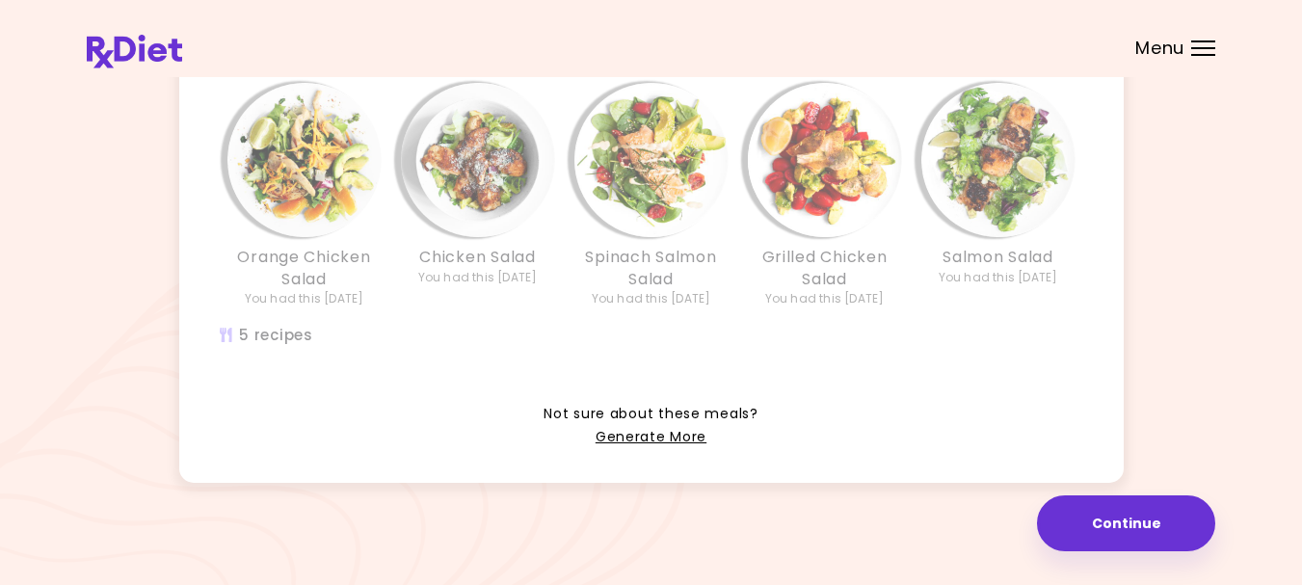
scroll to position [554, 0]
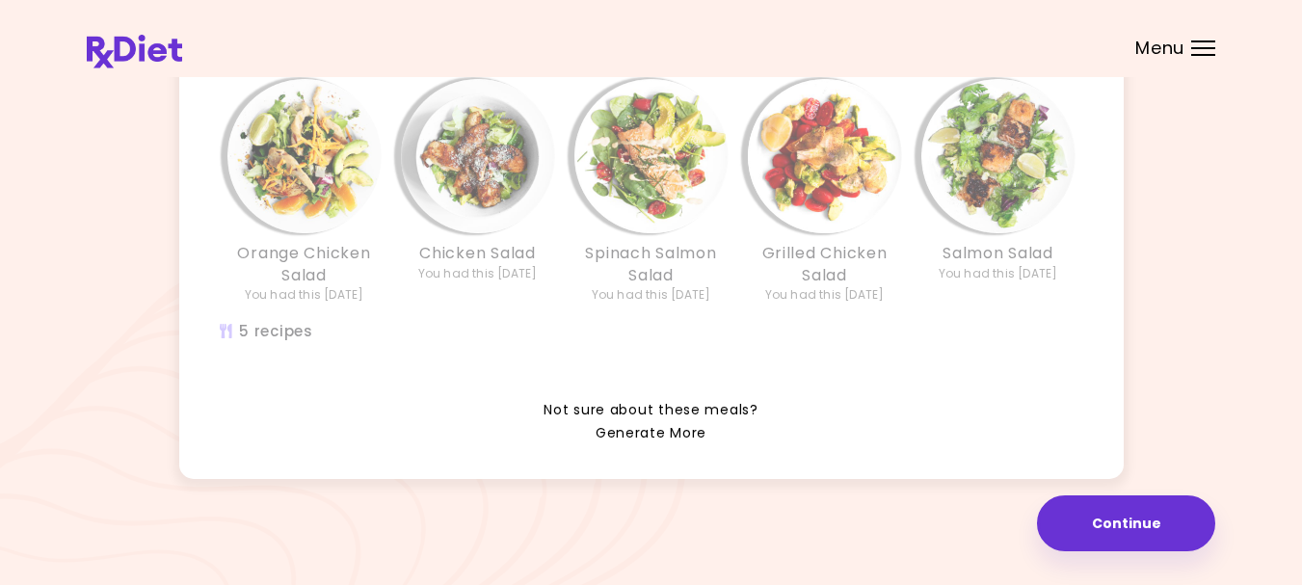
click at [639, 432] on link "Generate More" at bounding box center [650, 433] width 111 height 23
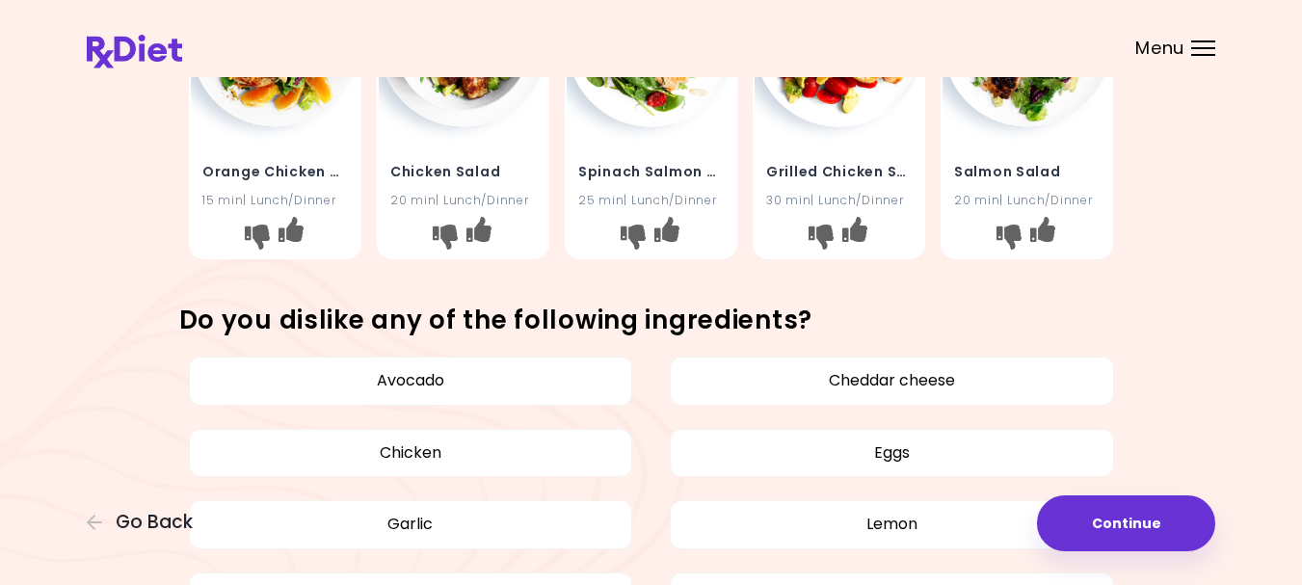
scroll to position [96, 0]
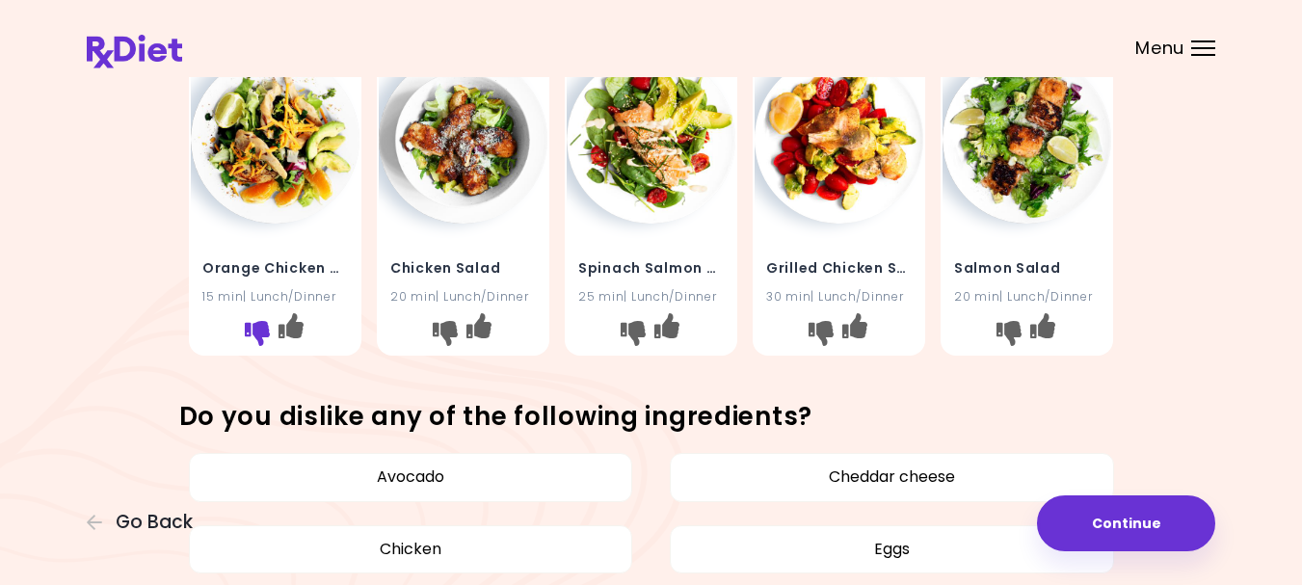
click at [252, 328] on icon "I don't like this recipe" at bounding box center [257, 333] width 25 height 25
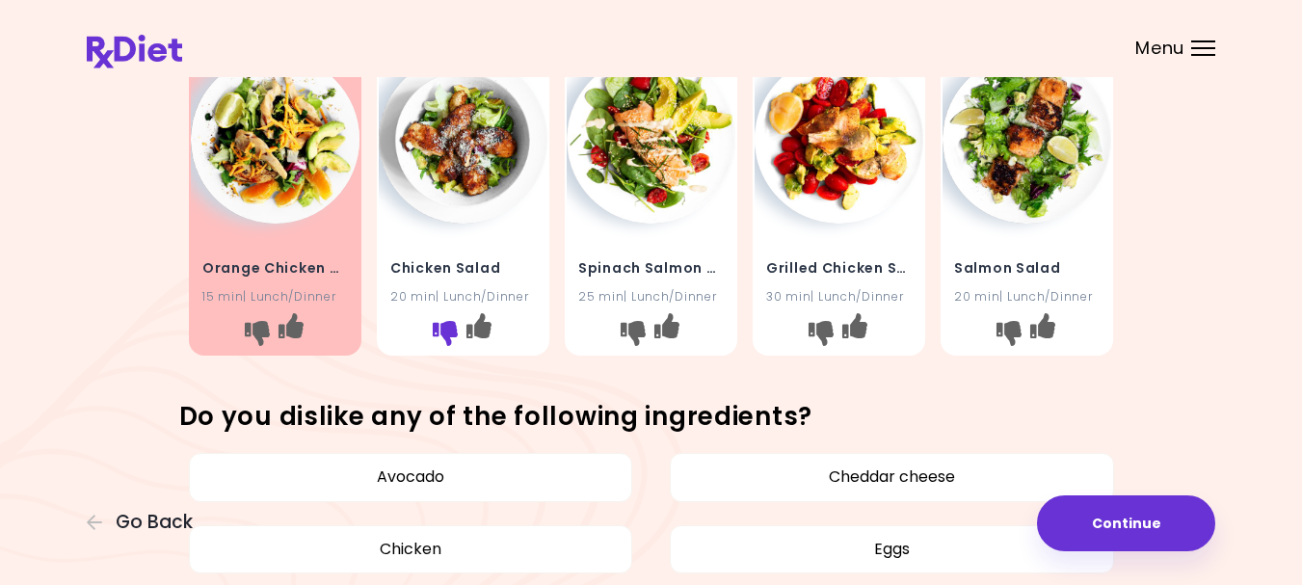
click at [443, 343] on icon "I don't like this recipe" at bounding box center [445, 333] width 25 height 25
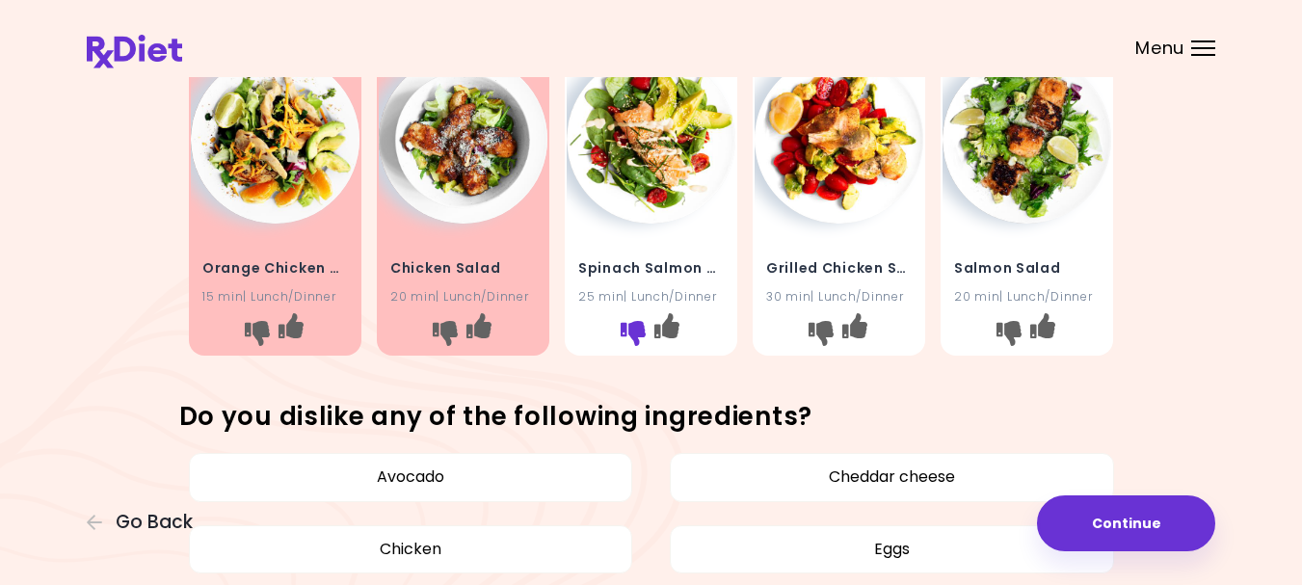
click at [637, 346] on icon "I don't like this recipe" at bounding box center [632, 333] width 25 height 25
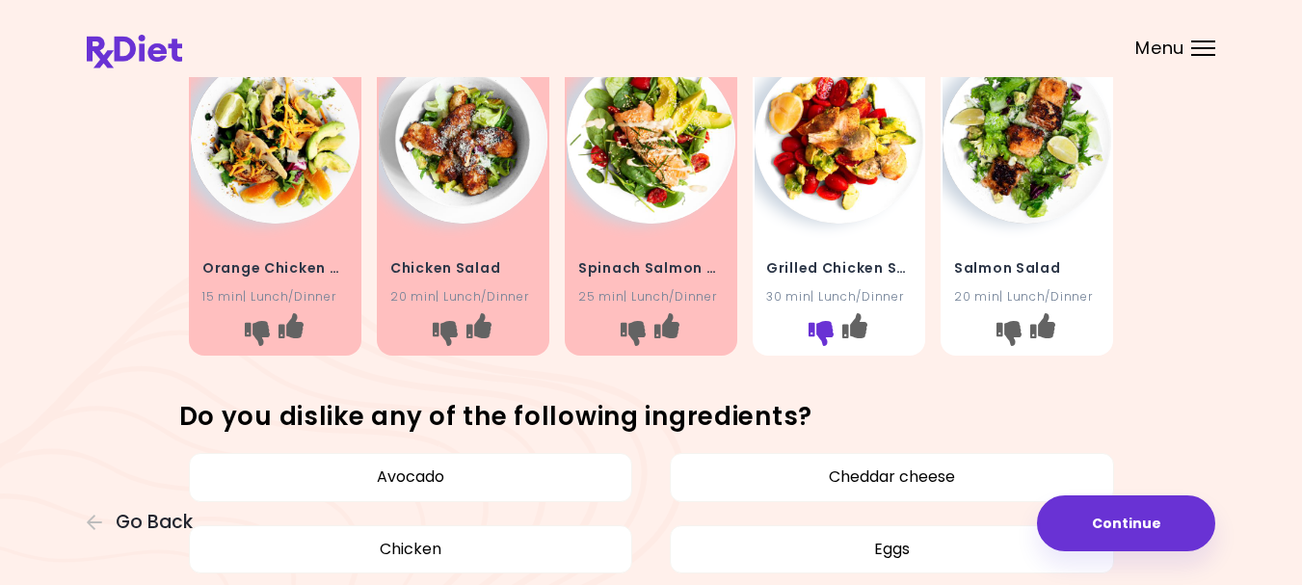
click at [824, 346] on icon "I don't like this recipe" at bounding box center [820, 333] width 25 height 25
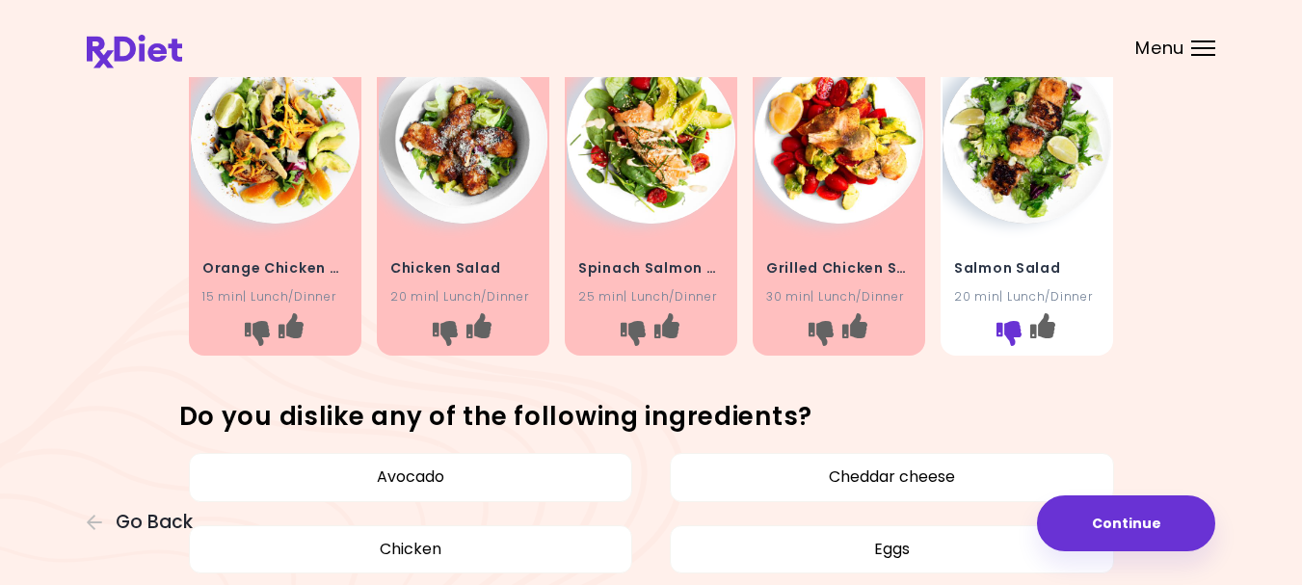
click at [1015, 341] on icon "I don't like this recipe" at bounding box center [1008, 333] width 25 height 25
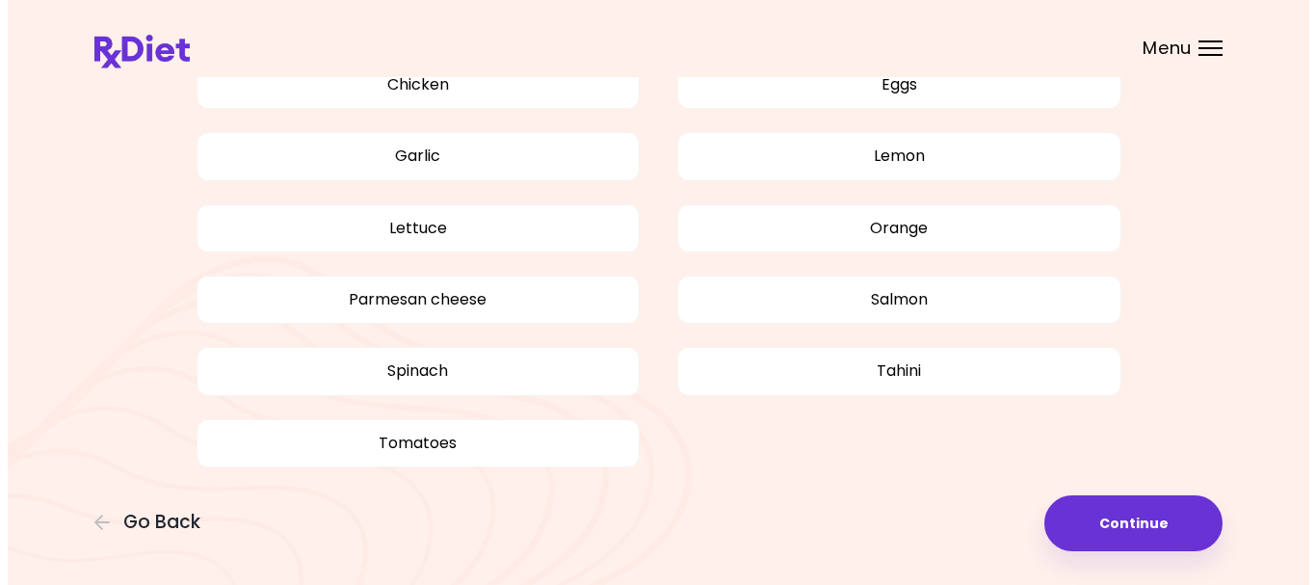
scroll to position [579, 0]
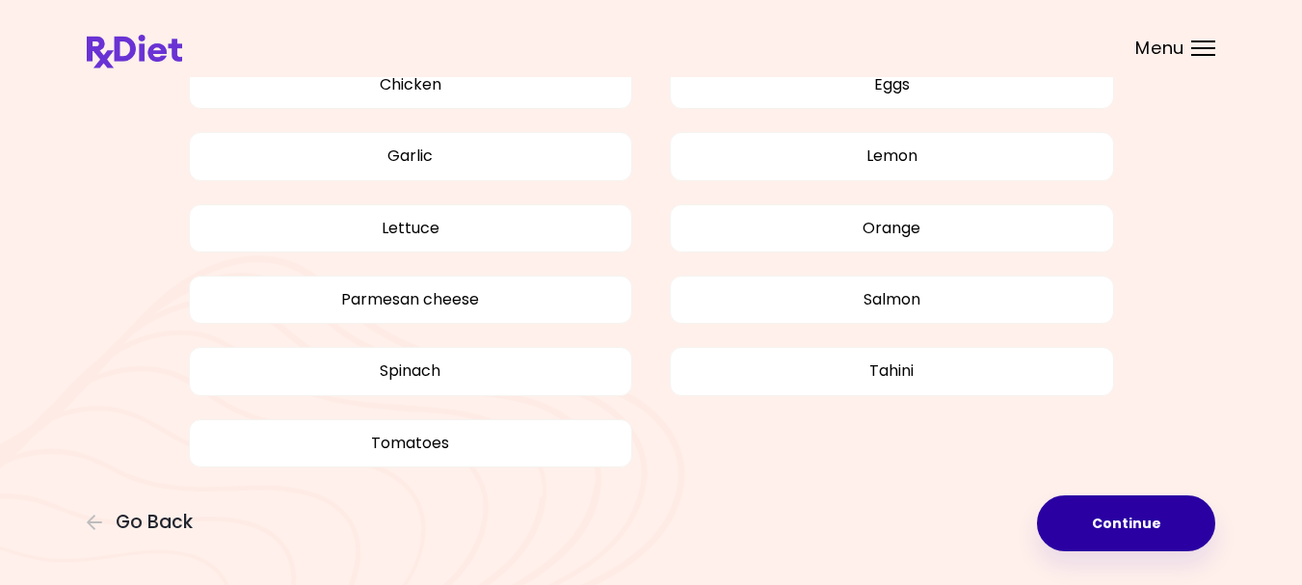
click at [1109, 518] on button "Continue" at bounding box center [1126, 523] width 178 height 56
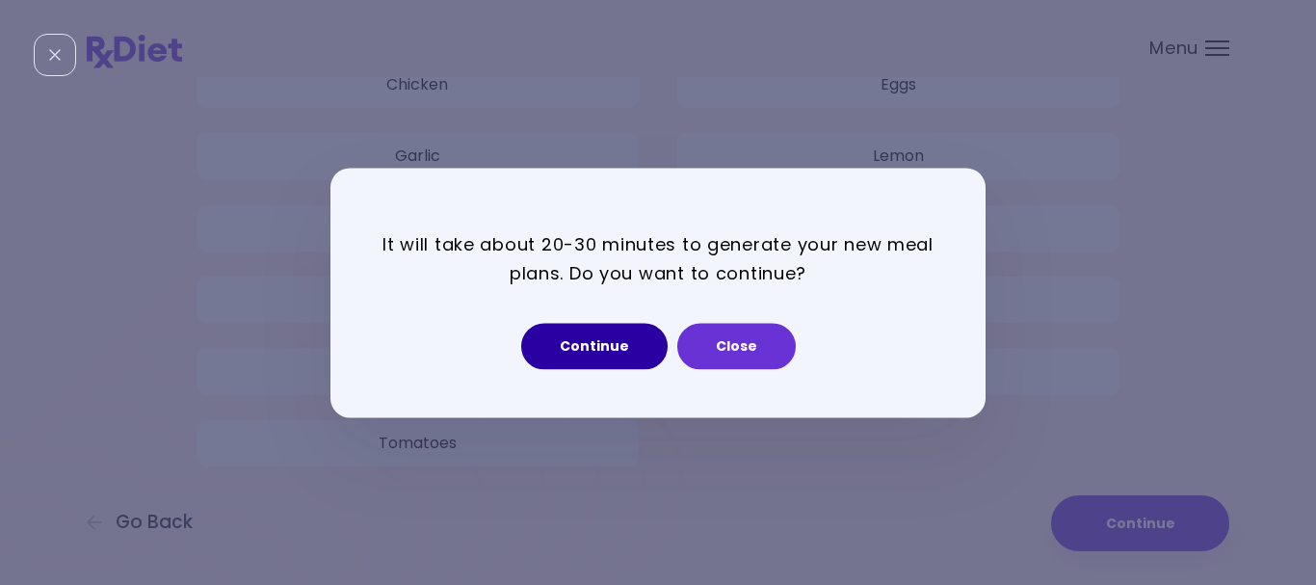
click at [570, 343] on button "Continue" at bounding box center [594, 346] width 146 height 46
